Goal: Transaction & Acquisition: Download file/media

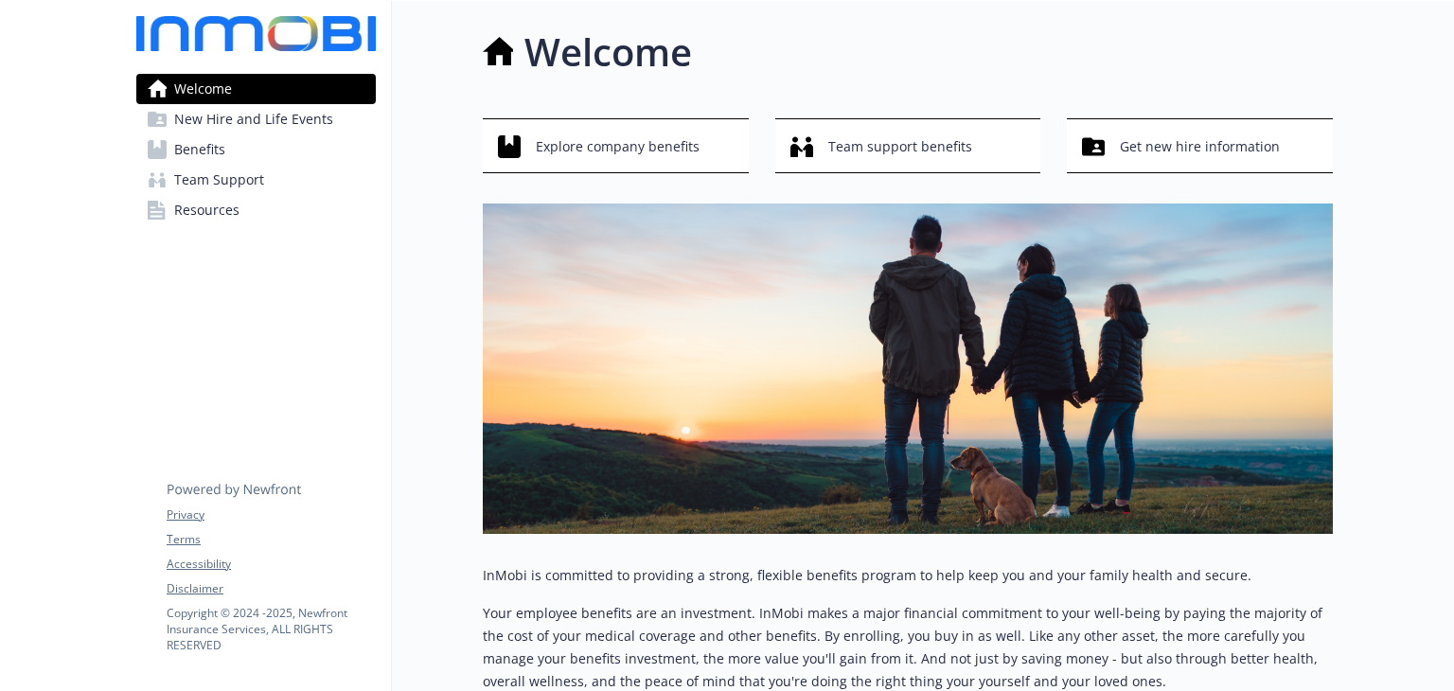
click at [223, 149] on link "Benefits" at bounding box center [255, 149] width 239 height 30
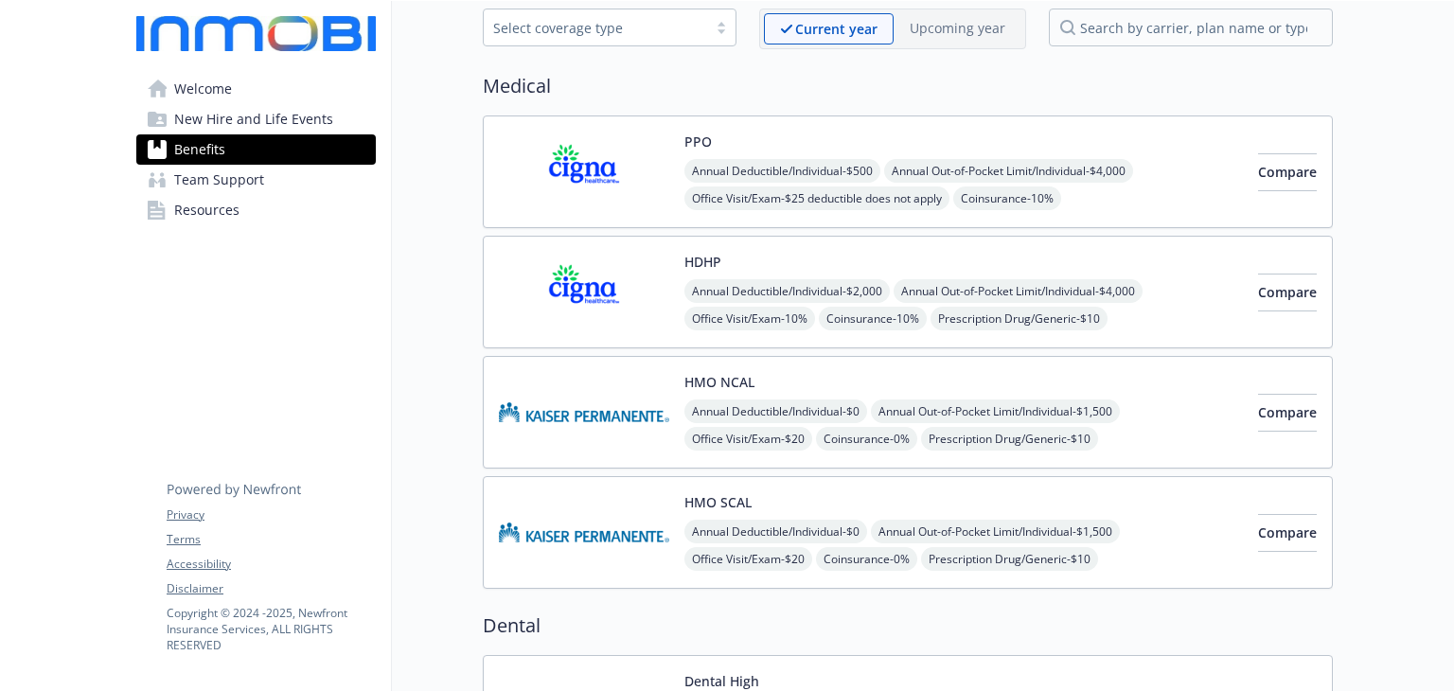
click at [656, 166] on img at bounding box center [584, 172] width 170 height 80
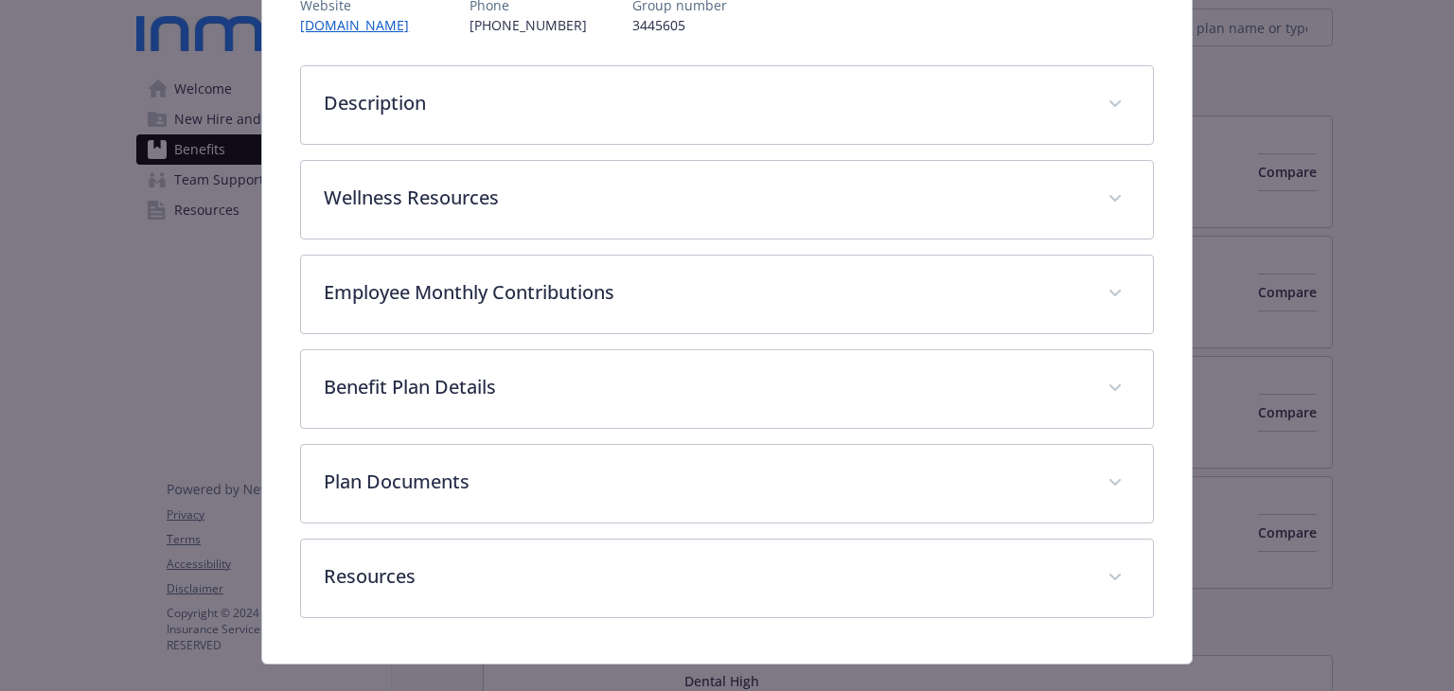
scroll to position [285, 0]
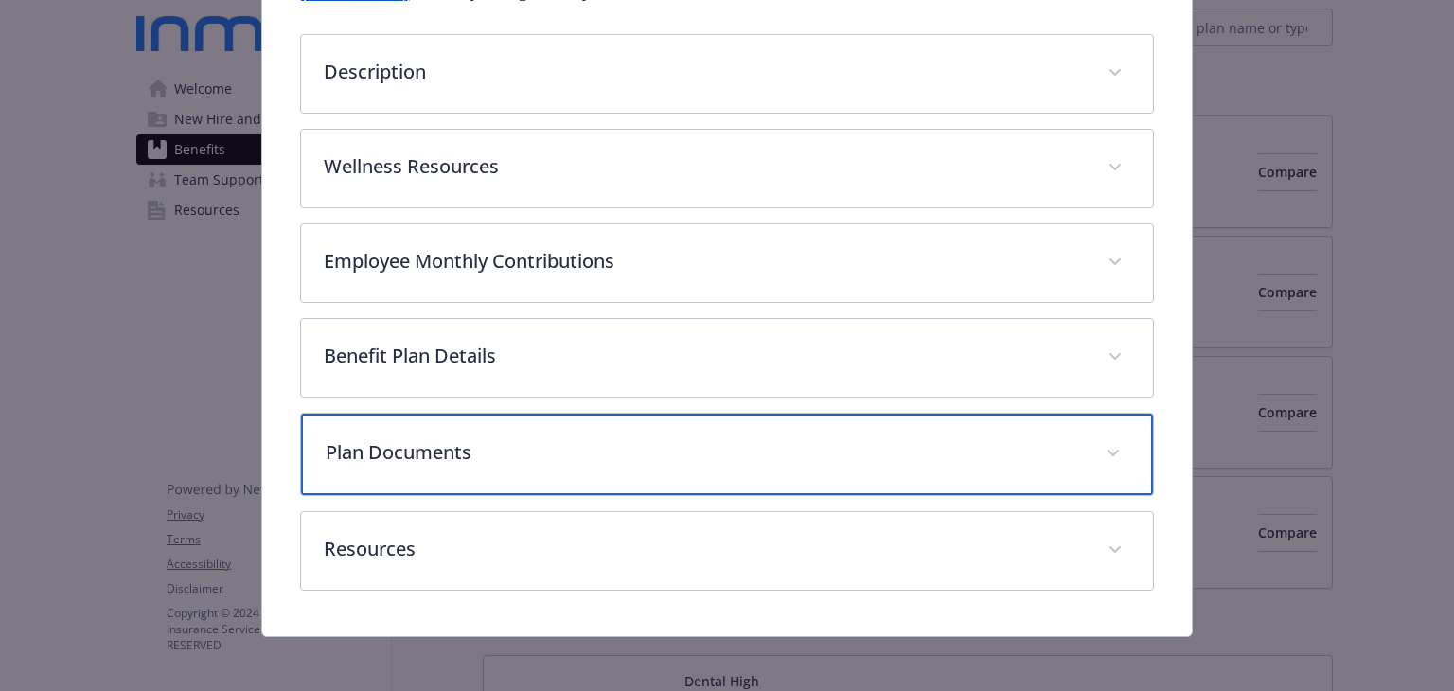
click at [546, 438] on p "Plan Documents" at bounding box center [704, 452] width 756 height 28
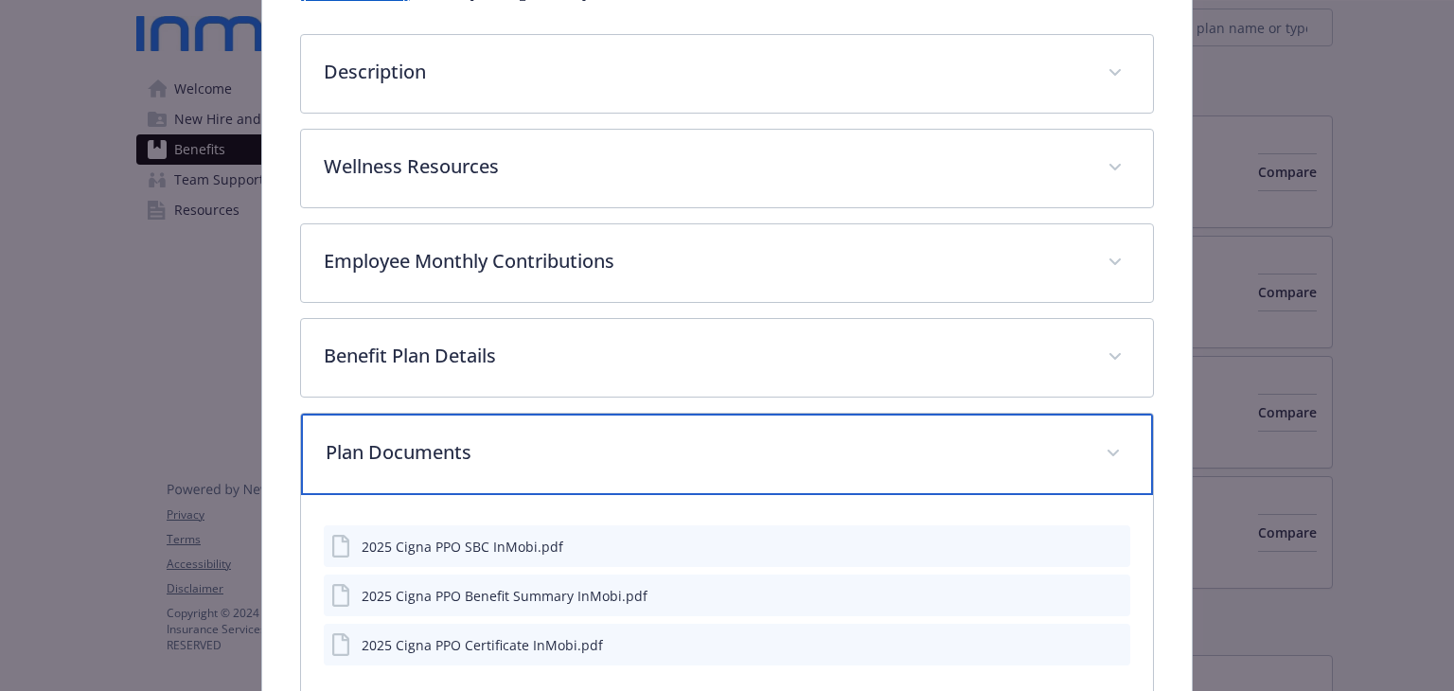
scroll to position [474, 0]
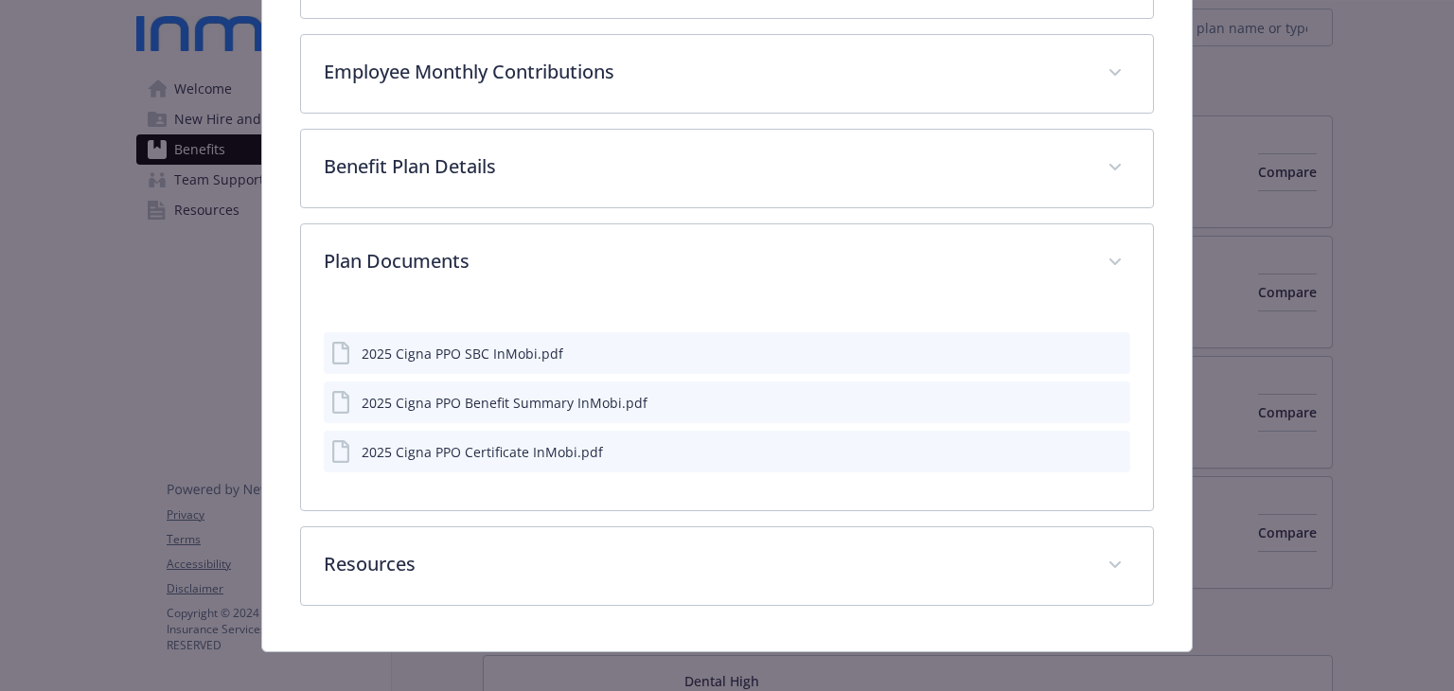
click at [511, 349] on div "2025 Cigna PPO SBC InMobi.pdf" at bounding box center [463, 354] width 202 height 20
click at [1060, 345] on div "2025 Cigna PPO SBC InMobi.pdf" at bounding box center [726, 353] width 805 height 42
click at [1073, 346] on icon "download file" at bounding box center [1080, 352] width 15 height 15
click at [1073, 397] on icon "download file" at bounding box center [1080, 401] width 15 height 15
click at [1073, 446] on icon "download file" at bounding box center [1080, 450] width 15 height 15
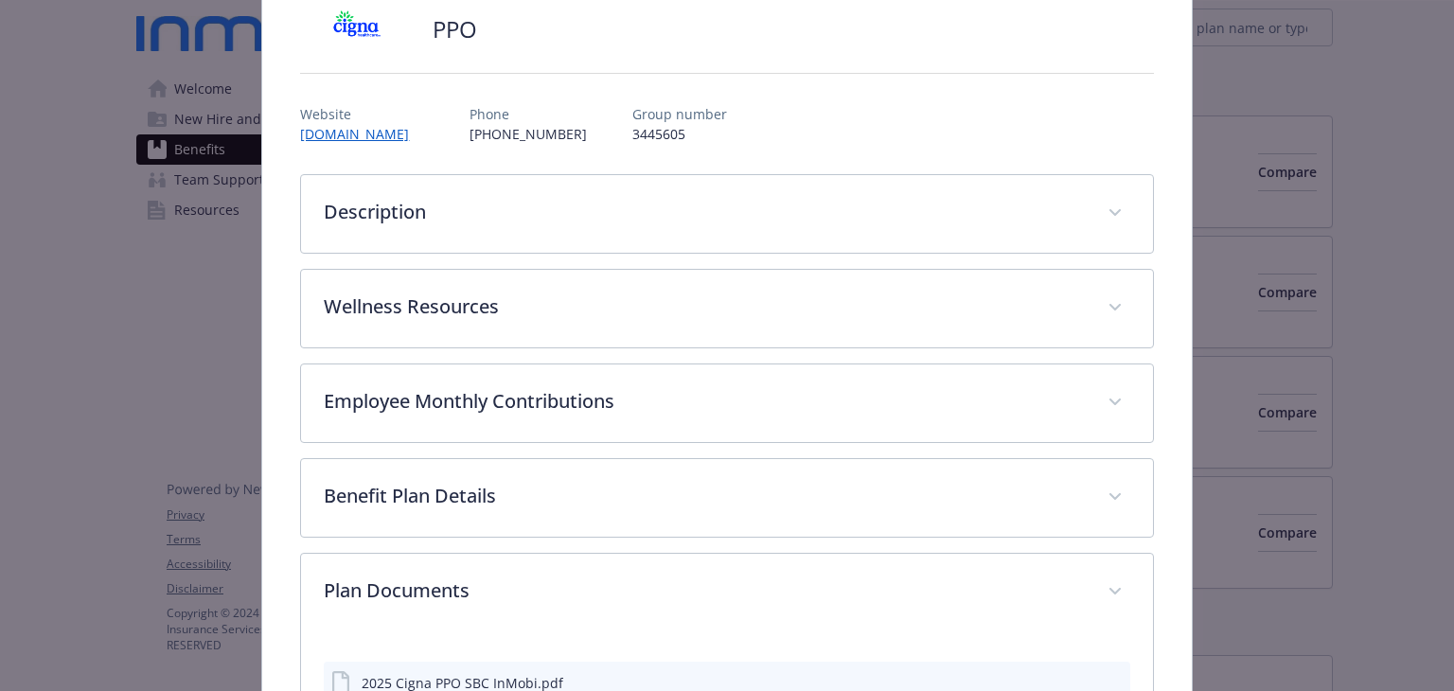
scroll to position [0, 0]
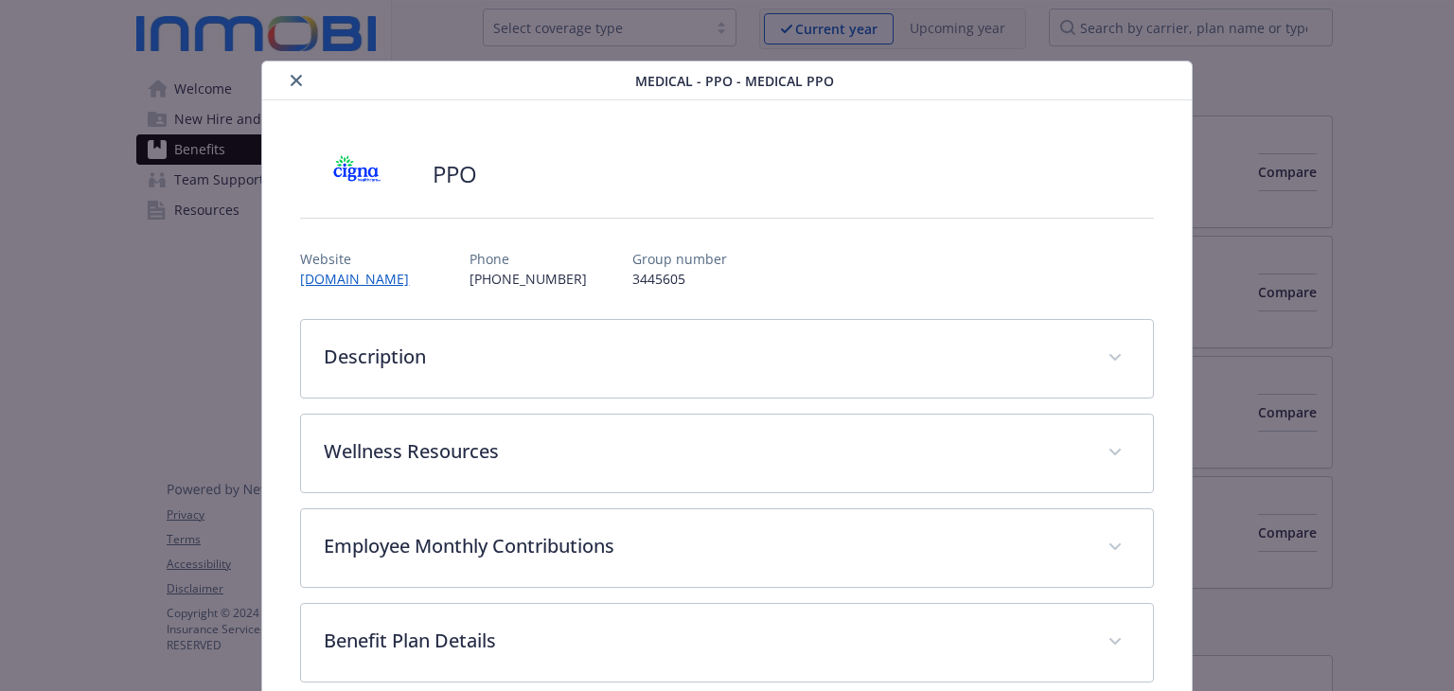
click at [292, 86] on button "close" at bounding box center [296, 80] width 23 height 23
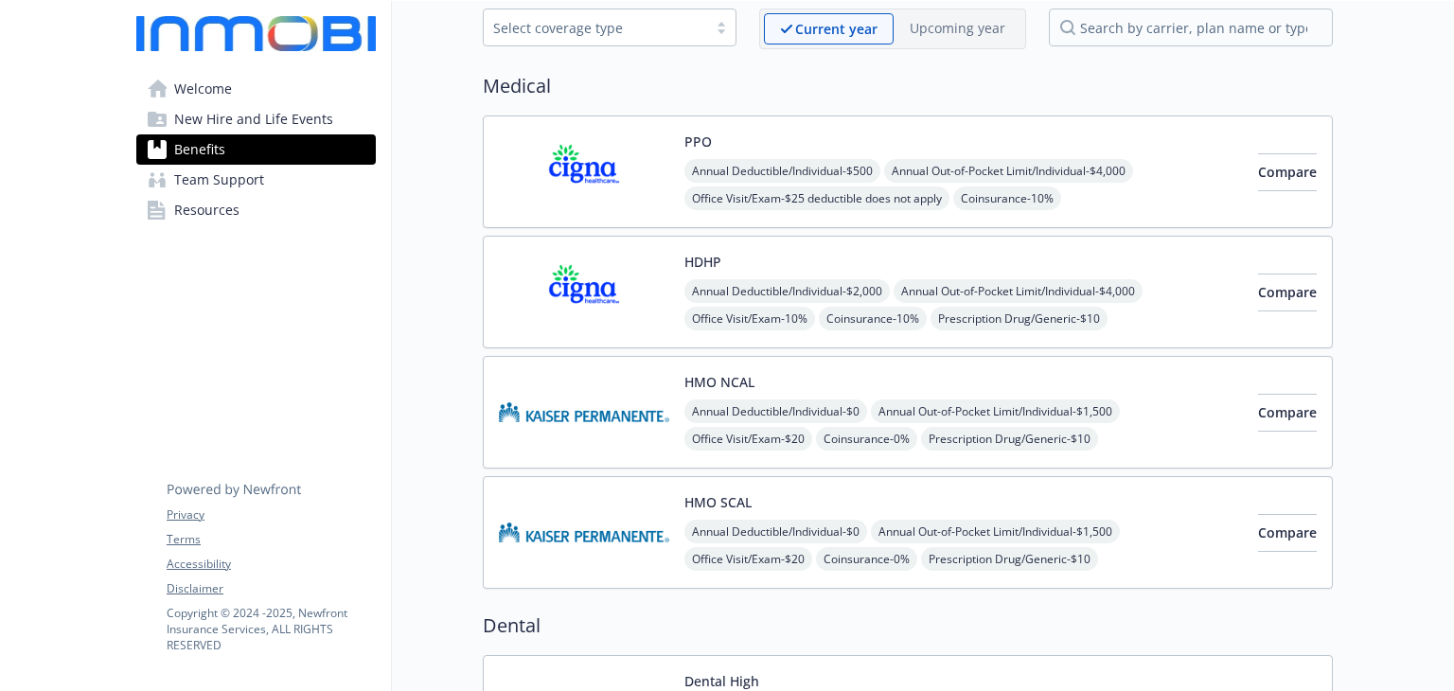
click at [634, 267] on img at bounding box center [584, 292] width 170 height 80
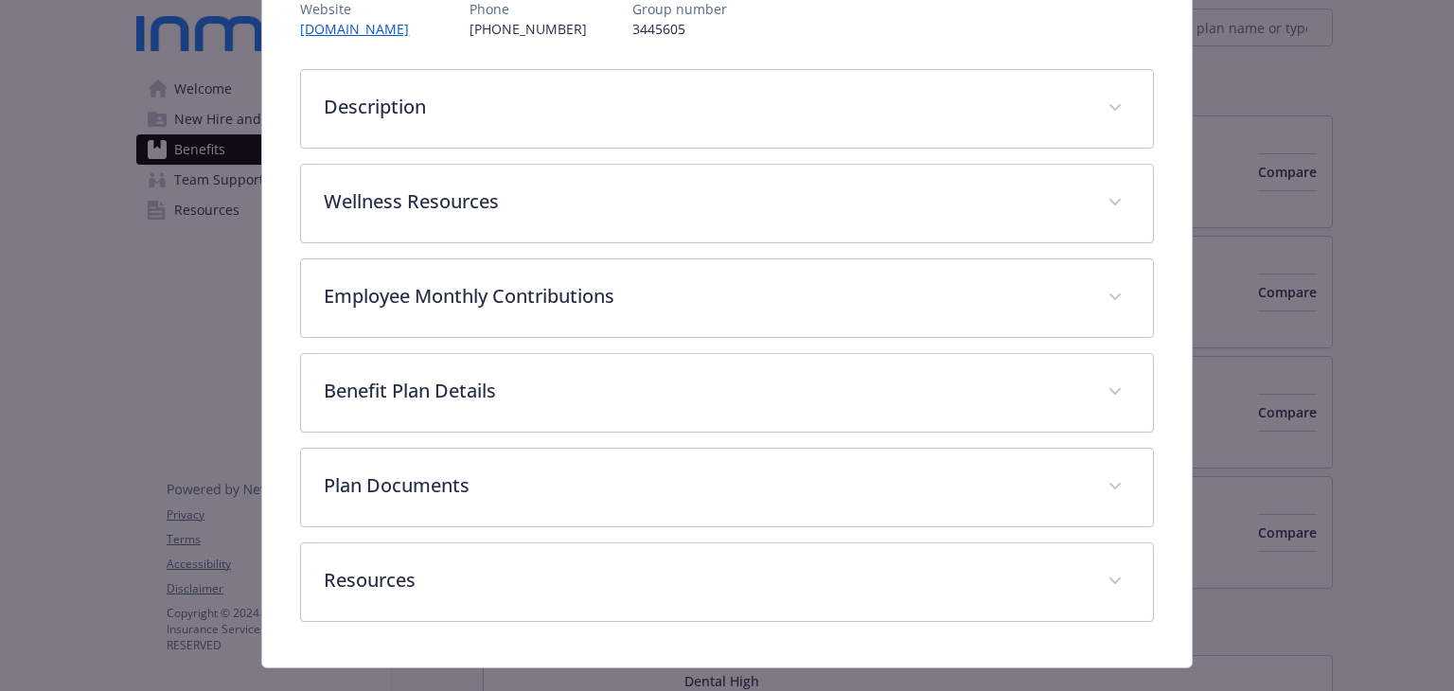
scroll to position [285, 0]
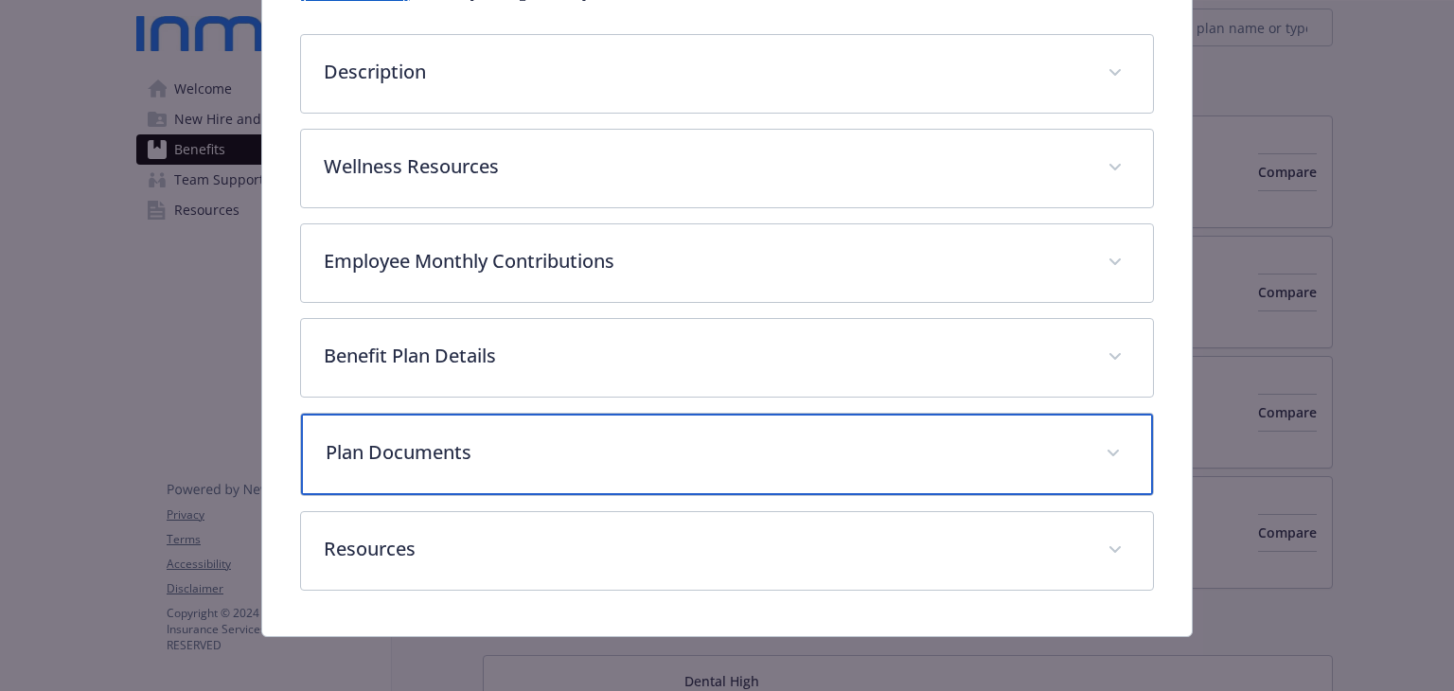
click at [435, 446] on p "Plan Documents" at bounding box center [704, 452] width 756 height 28
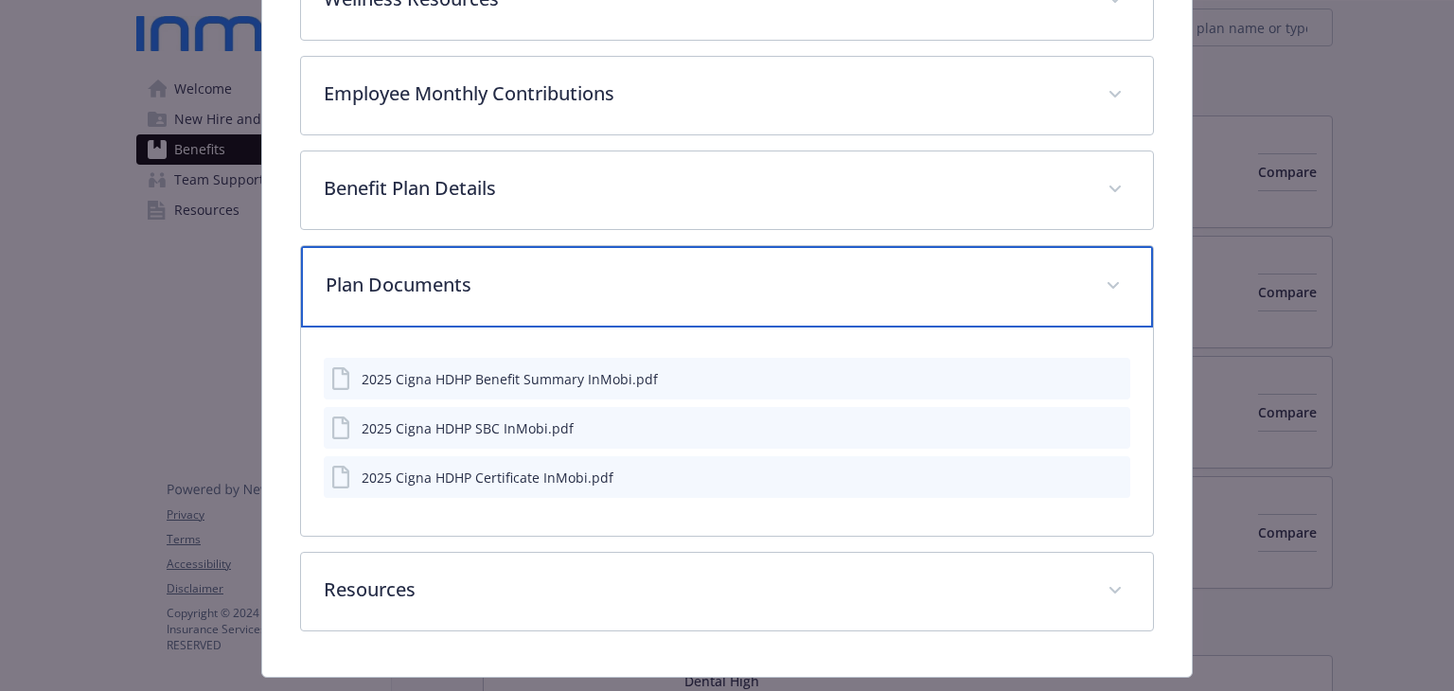
scroll to position [474, 0]
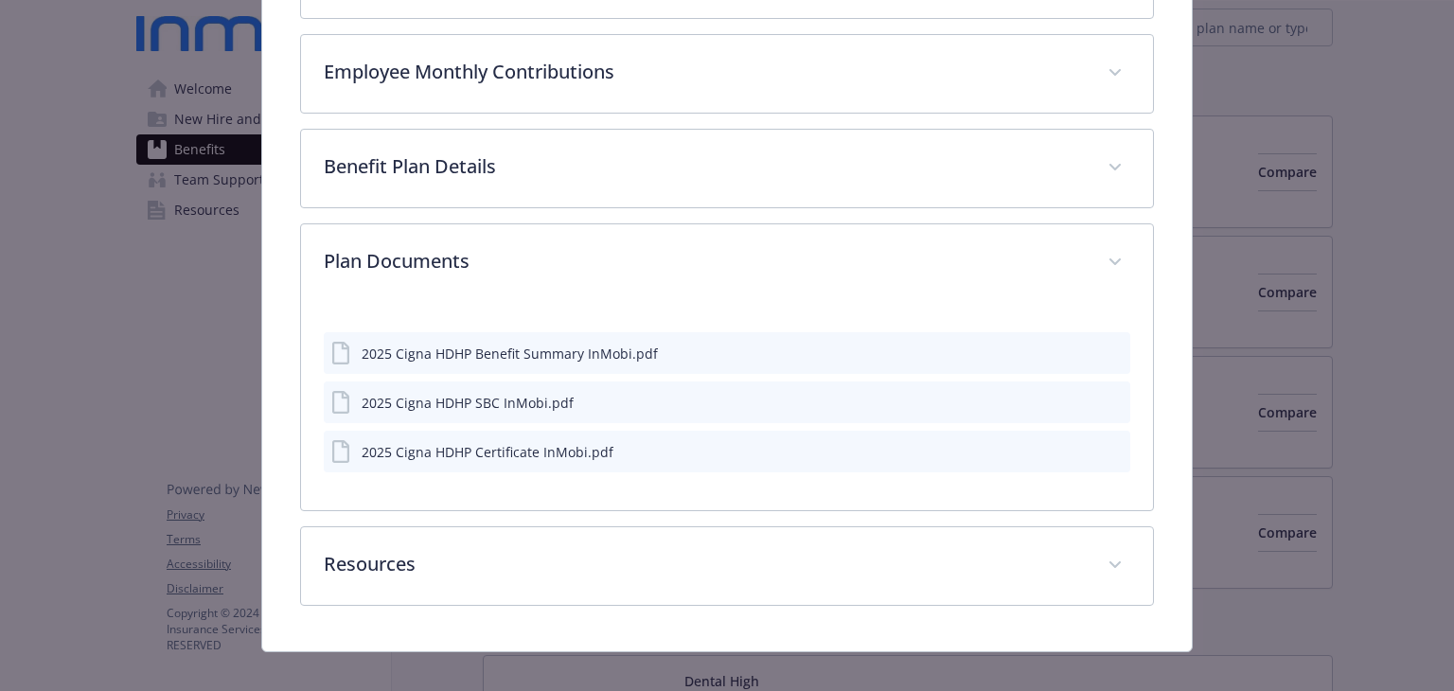
click at [1073, 454] on icon "download file" at bounding box center [1080, 450] width 15 height 15
